Goal: Find specific page/section: Find specific page/section

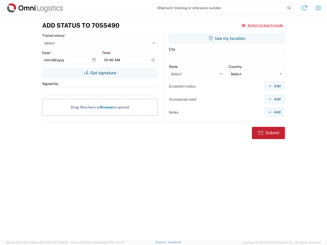
click at [219, 8] on input "search" at bounding box center [219, 8] width 132 height 10
click at [289, 8] on icon at bounding box center [289, 8] width 7 height 7
click at [304, 8] on icon at bounding box center [304, 8] width 8 height 8
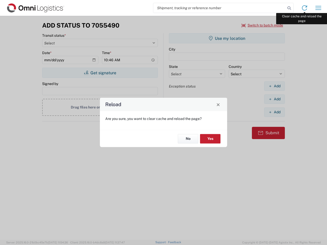
click at [318, 8] on div "Reload Are you sure, you want to clear cache and reload the page? No Yes" at bounding box center [163, 122] width 327 height 245
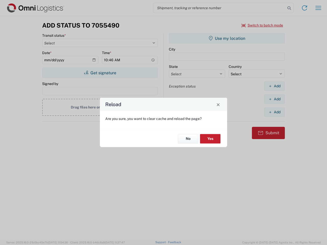
click at [262, 25] on div "Reload Are you sure, you want to clear cache and reload the page? No Yes" at bounding box center [163, 122] width 327 height 245
click at [100, 73] on div "Reload Are you sure, you want to clear cache and reload the page? No Yes" at bounding box center [163, 122] width 327 height 245
click at [227, 38] on div "Reload Are you sure, you want to clear cache and reload the page? No Yes" at bounding box center [163, 122] width 327 height 245
click at [274, 86] on div "Reload Are you sure, you want to clear cache and reload the page? No Yes" at bounding box center [163, 122] width 327 height 245
click at [274, 99] on div "Reload Are you sure, you want to clear cache and reload the page? No Yes" at bounding box center [163, 122] width 327 height 245
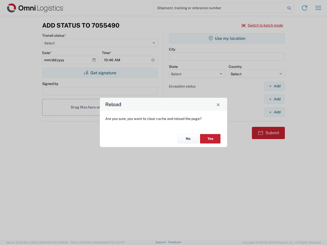
click at [274, 112] on div "Reload Are you sure, you want to clear cache and reload the page? No Yes" at bounding box center [163, 122] width 327 height 245
